Goal: Task Accomplishment & Management: Manage account settings

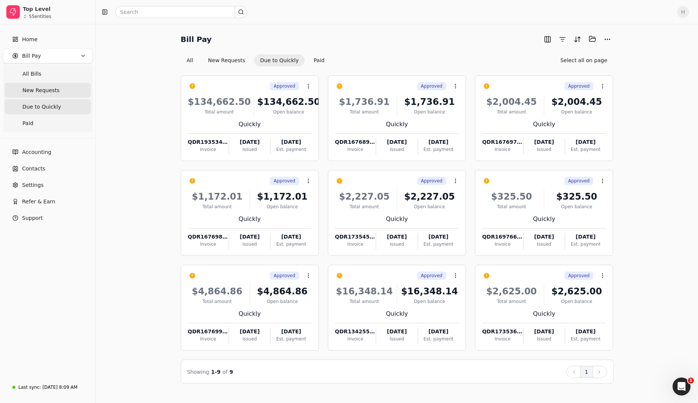
click at [54, 91] on span "New Requests" at bounding box center [40, 90] width 37 height 8
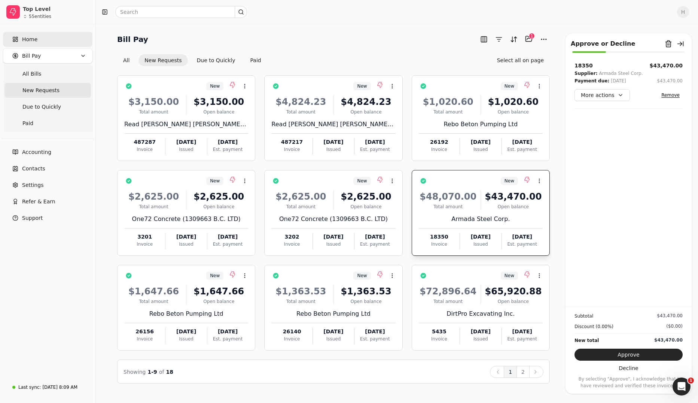
click at [46, 35] on link "Home" at bounding box center [47, 39] width 89 height 15
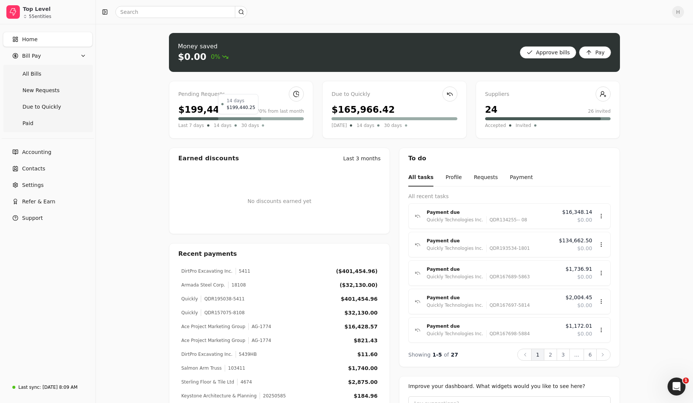
click at [260, 119] on div at bounding box center [238, 118] width 46 height 3
click at [204, 114] on div "$199,440.25" at bounding box center [209, 109] width 63 height 13
click at [57, 108] on span "Due to Quickly" at bounding box center [41, 107] width 39 height 8
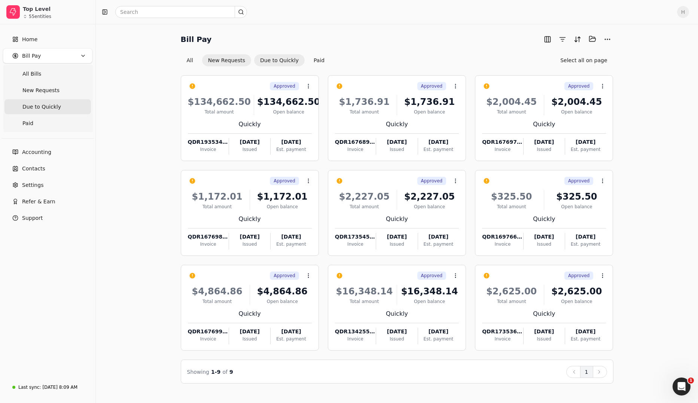
click at [237, 63] on button "New Requests" at bounding box center [226, 60] width 49 height 12
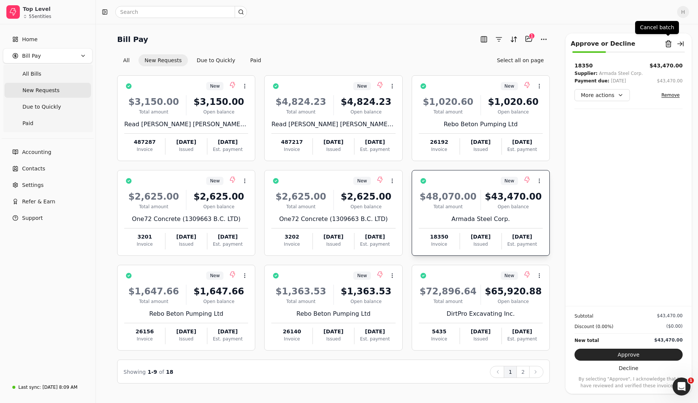
click at [478, 44] on div "Approve or Decline Remove from batch" at bounding box center [629, 44] width 116 height 12
click at [478, 43] on button "Remove from batch" at bounding box center [669, 44] width 12 height 12
click at [478, 85] on button "Yes" at bounding box center [676, 85] width 13 height 9
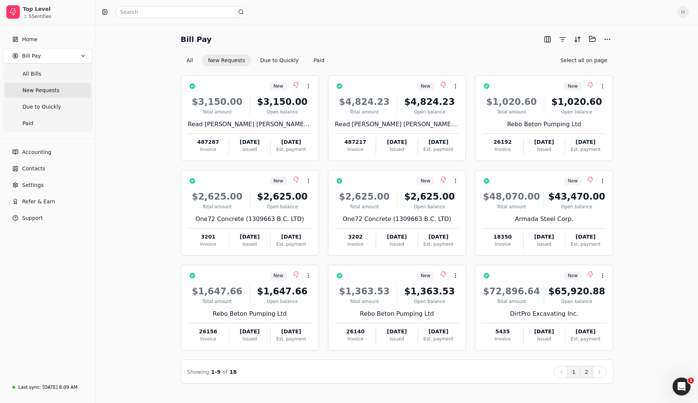
click at [478, 328] on button "2" at bounding box center [586, 372] width 13 height 12
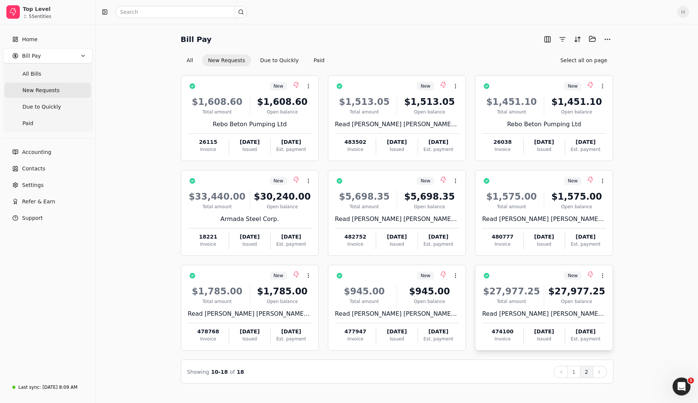
click at [478, 328] on div "[DATE]" at bounding box center [585, 332] width 41 height 8
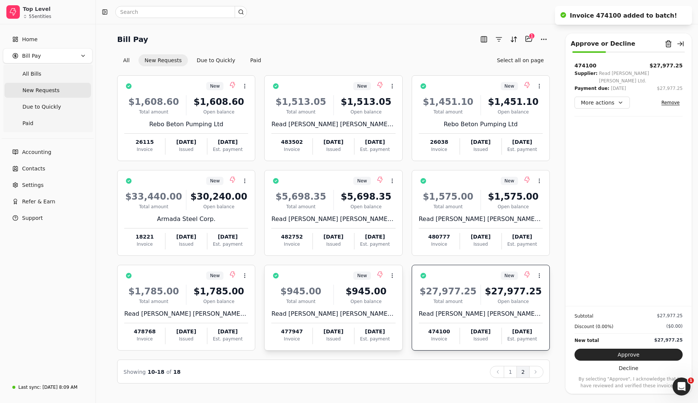
click at [316, 328] on div "Issued" at bounding box center [333, 338] width 41 height 7
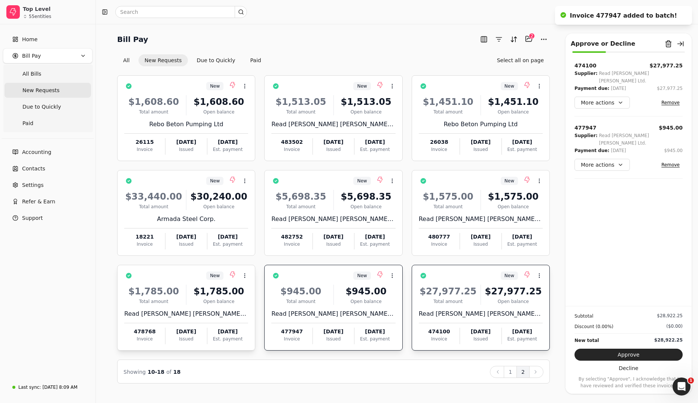
click at [232, 328] on div "[DATE]" at bounding box center [227, 332] width 41 height 8
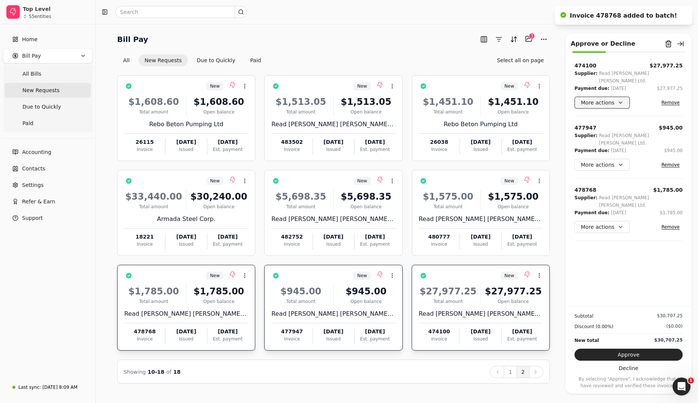
click at [478, 97] on button "More actions" at bounding box center [602, 103] width 55 height 12
click at [478, 140] on div "Edit payment date" at bounding box center [609, 135] width 66 height 12
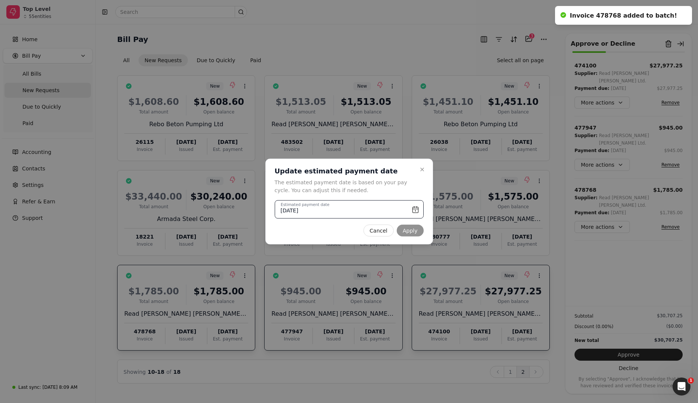
click at [410, 211] on input "[DATE]" at bounding box center [349, 209] width 149 height 18
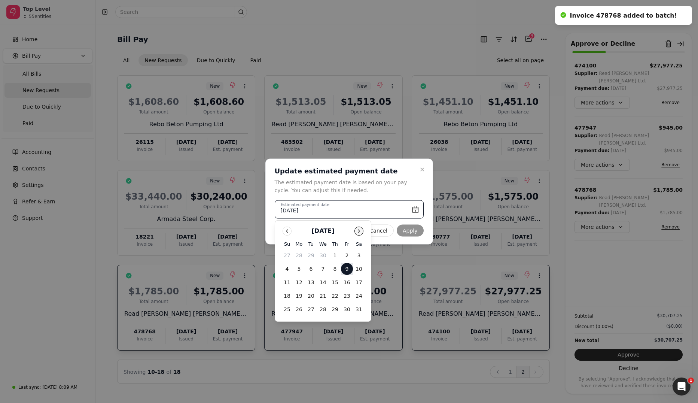
click at [357, 233] on button "Go to next month" at bounding box center [359, 230] width 9 height 9
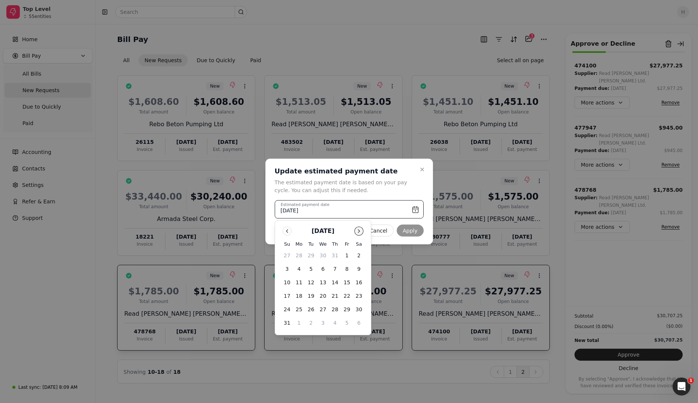
click at [356, 230] on button "Go to next month" at bounding box center [359, 230] width 9 height 9
click at [345, 306] on button "31" at bounding box center [347, 309] width 12 height 12
type input "[DATE]"
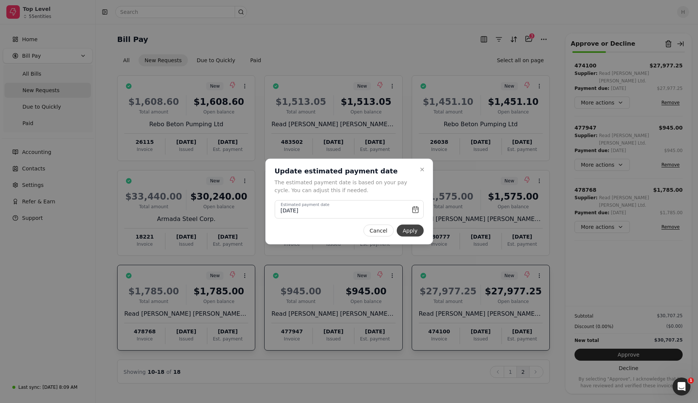
click at [417, 227] on button "Apply" at bounding box center [410, 231] width 27 height 12
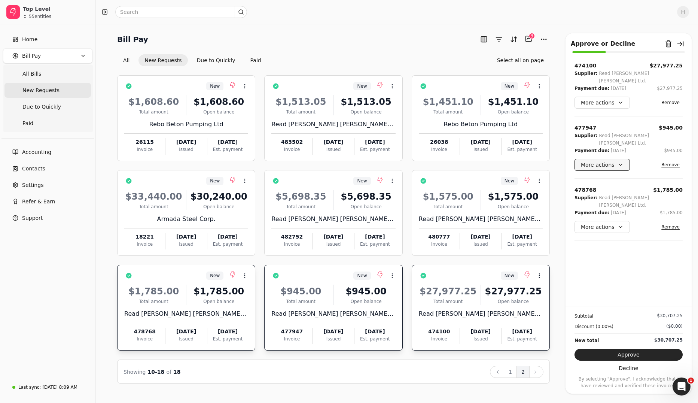
click at [478, 159] on button "More actions" at bounding box center [602, 165] width 55 height 12
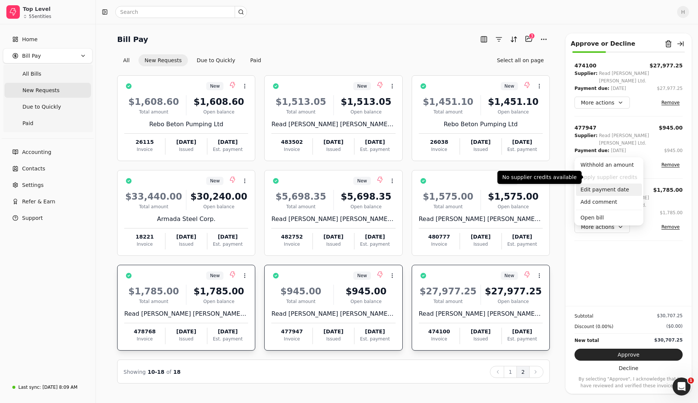
drag, startPoint x: 599, startPoint y: 161, endPoint x: 598, endPoint y: 194, distance: 33.0
click at [478, 194] on div "Withhold an amount Apply supplier credits Edit payment date Add comment Open bi…" at bounding box center [609, 191] width 69 height 68
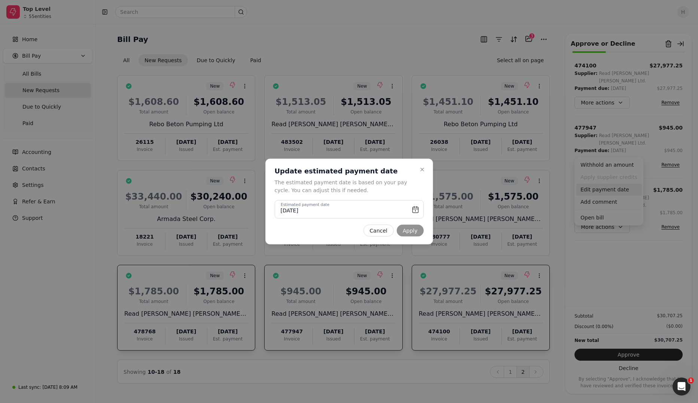
click at [478, 190] on div at bounding box center [349, 201] width 698 height 403
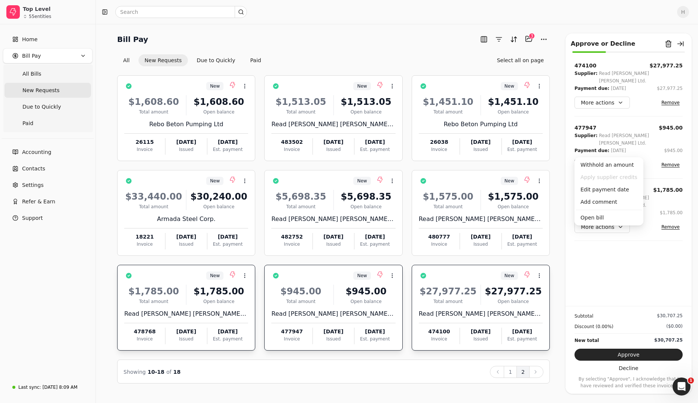
click at [478, 159] on button "More actions" at bounding box center [602, 165] width 55 height 12
click at [478, 186] on div "Edit payment date" at bounding box center [609, 189] width 66 height 12
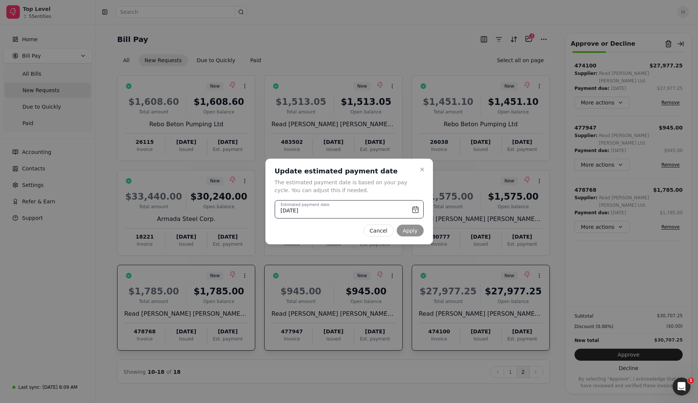
click at [414, 211] on input "[DATE]" at bounding box center [349, 209] width 149 height 18
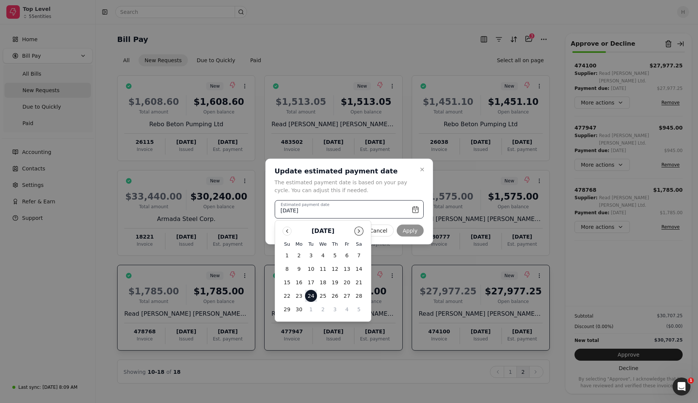
drag, startPoint x: 414, startPoint y: 211, endPoint x: 363, endPoint y: 231, distance: 55.1
click at [363, 231] on button "Go to next month" at bounding box center [359, 230] width 9 height 9
click at [362, 232] on button "Go to next month" at bounding box center [359, 230] width 9 height 9
click at [358, 232] on button "Go to next month" at bounding box center [359, 230] width 9 height 9
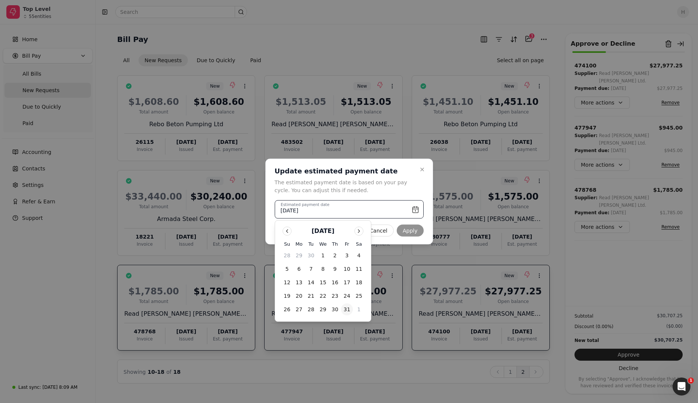
click at [346, 308] on button "31" at bounding box center [347, 309] width 12 height 12
type input "[DATE]"
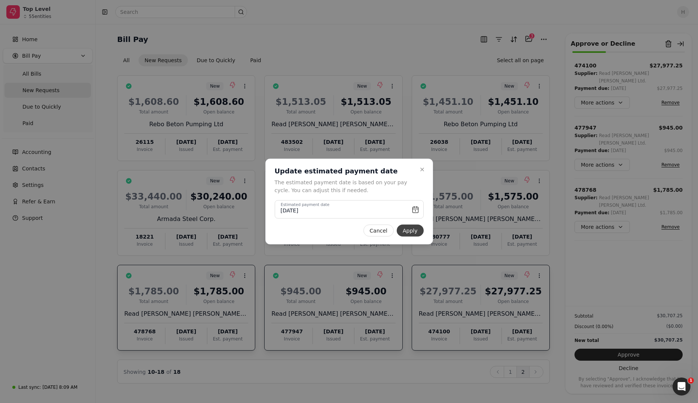
click at [411, 228] on button "Apply" at bounding box center [410, 231] width 27 height 12
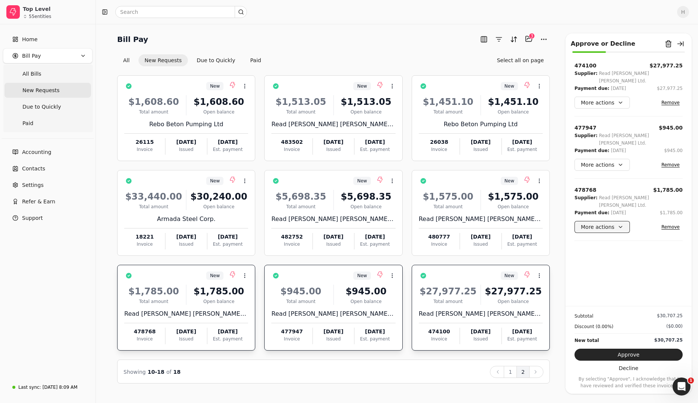
click at [478, 221] on button "More actions" at bounding box center [602, 227] width 55 height 12
click at [478, 245] on div "Edit payment date" at bounding box center [609, 244] width 66 height 12
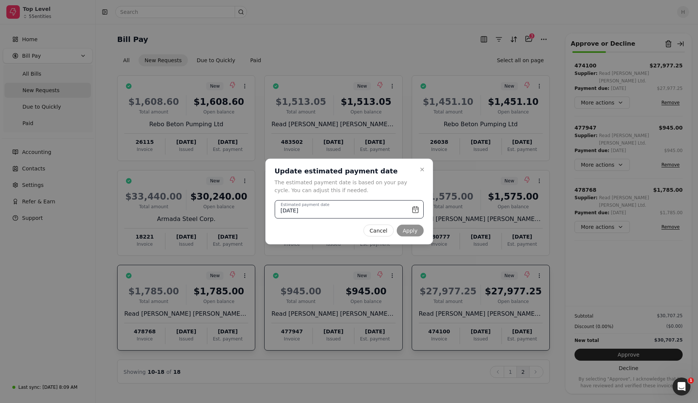
click at [421, 211] on input "[DATE]" at bounding box center [349, 209] width 149 height 18
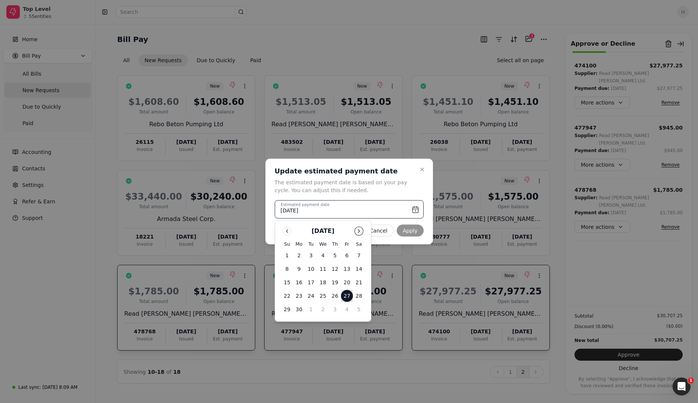
click at [356, 229] on button "Go to next month" at bounding box center [359, 230] width 9 height 9
click at [361, 232] on button "Go to next month" at bounding box center [359, 230] width 9 height 9
click at [345, 311] on button "31" at bounding box center [347, 309] width 12 height 12
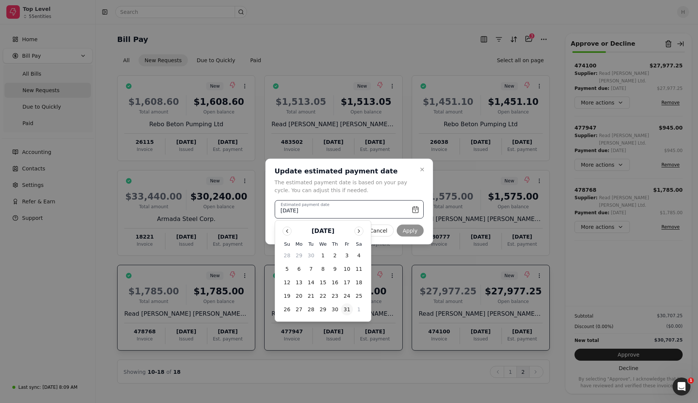
type input "[DATE]"
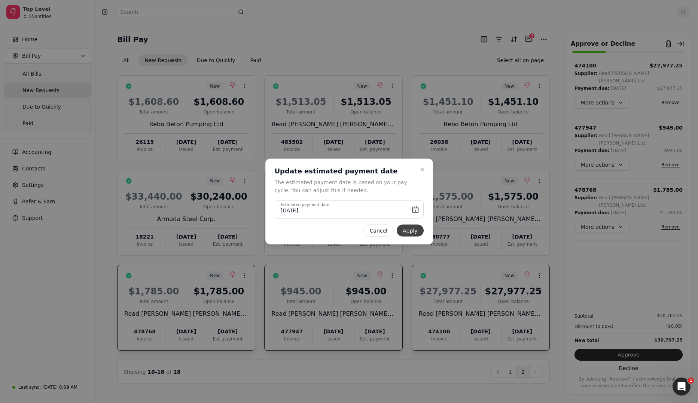
click at [401, 232] on button "Apply" at bounding box center [410, 231] width 27 height 12
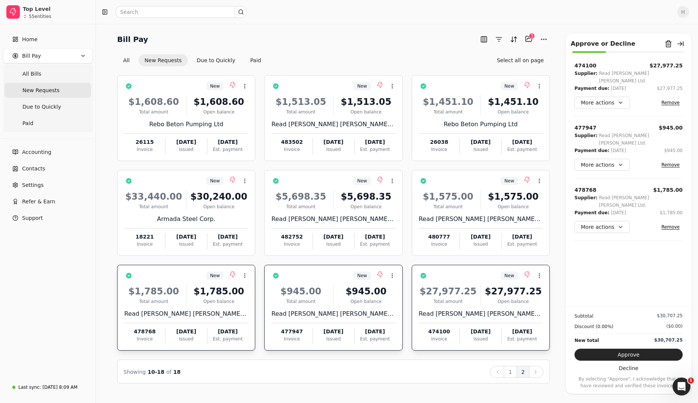
click at [199, 306] on div "$1,785.00 Total amount $1,785.00 Open balance Read [PERSON_NAME] [PERSON_NAME] …" at bounding box center [186, 312] width 124 height 64
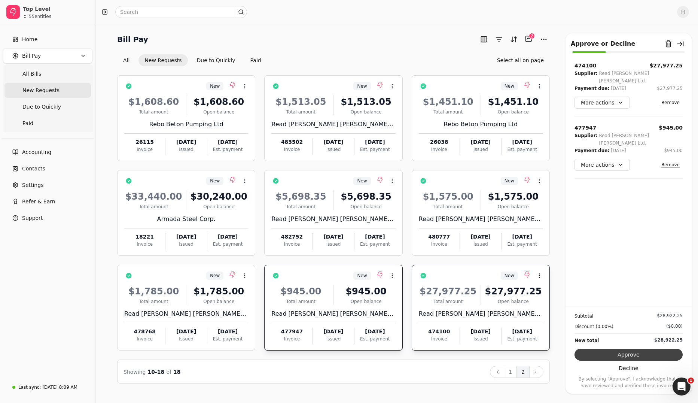
click at [478, 328] on button "Approve" at bounding box center [629, 355] width 108 height 12
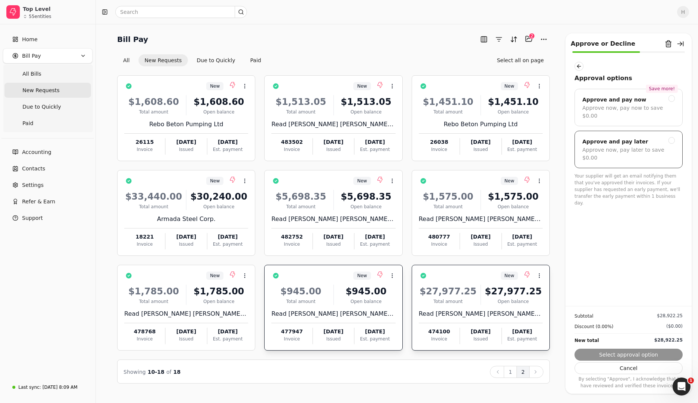
click at [478, 137] on div "Approve and pay later" at bounding box center [616, 141] width 66 height 9
click at [478, 328] on button "Submit approval" at bounding box center [629, 355] width 108 height 12
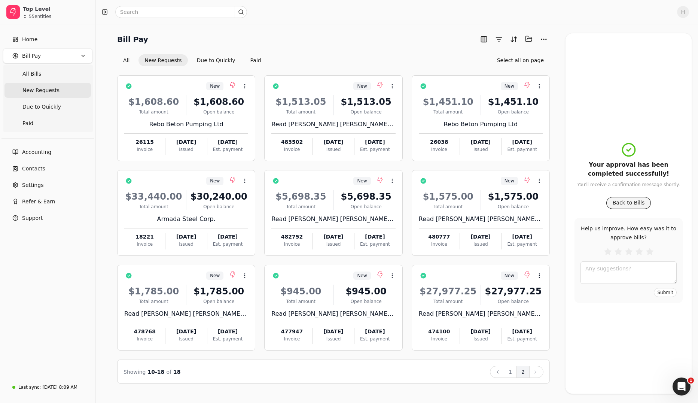
click at [478, 204] on button "Back to Bills" at bounding box center [628, 203] width 45 height 12
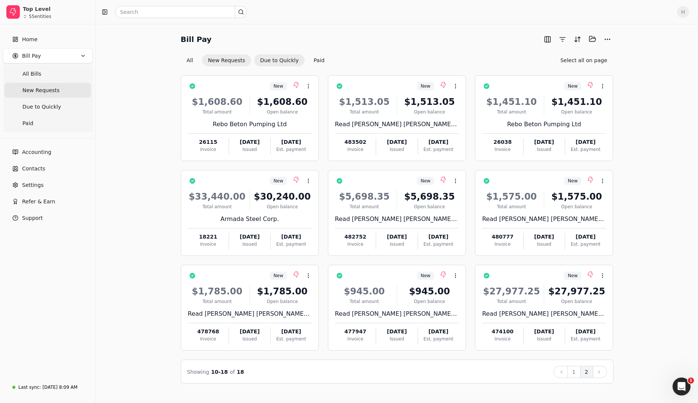
click at [264, 58] on button "Due to Quickly" at bounding box center [279, 60] width 51 height 12
click at [270, 67] on div "New Context Menu Button $1,608.60 Total amount $1,608.60 Open balance Rebo Beto…" at bounding box center [397, 224] width 433 height 317
click at [270, 61] on button "Due to Quickly" at bounding box center [279, 60] width 51 height 12
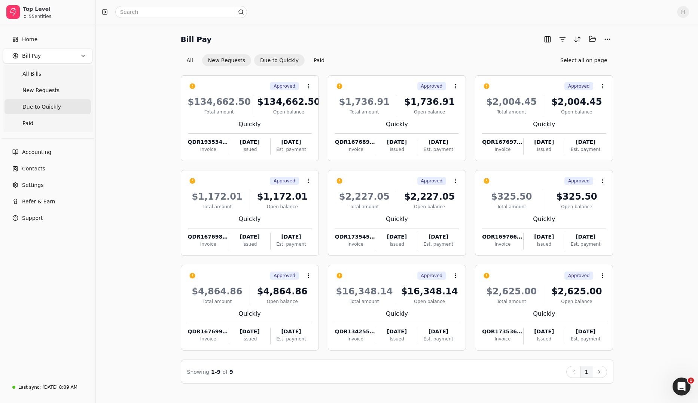
click at [235, 62] on button "New Requests" at bounding box center [226, 60] width 49 height 12
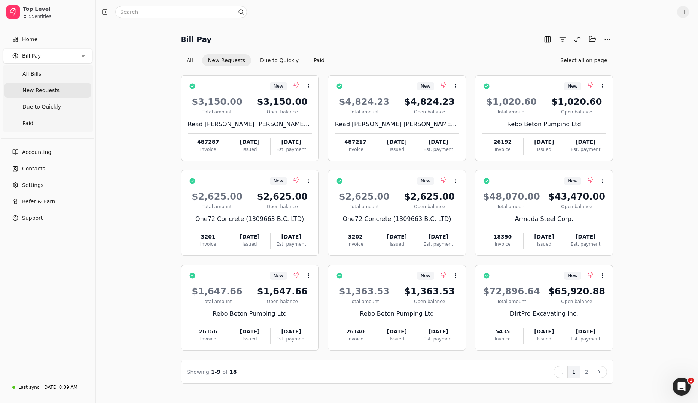
click at [478, 328] on div "Showing 1 - 9 of 18 Back 1 2 Next" at bounding box center [397, 371] width 433 height 24
click at [478, 328] on button "2" at bounding box center [586, 372] width 13 height 12
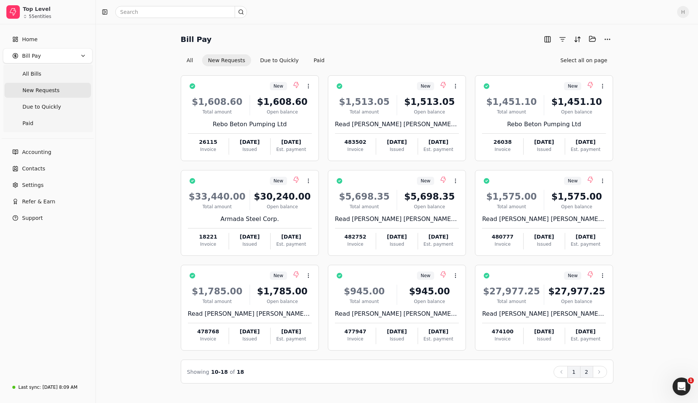
click at [478, 328] on button "1" at bounding box center [574, 372] width 13 height 12
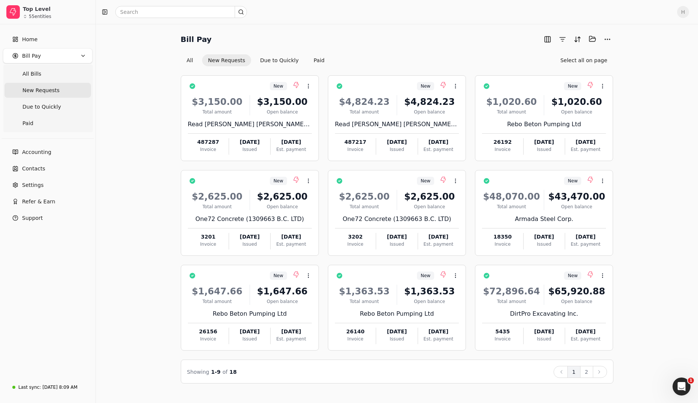
click at [53, 47] on ul "Home Bill Pay All Bills New Requests Due to Quickly Paid" at bounding box center [47, 82] width 89 height 100
click at [53, 42] on link "Home" at bounding box center [47, 39] width 89 height 15
